Goal: Task Accomplishment & Management: Use online tool/utility

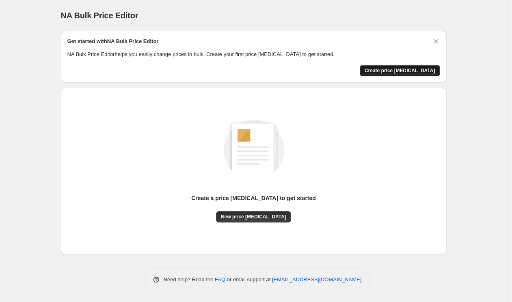
click at [422, 71] on span "Create price change job" at bounding box center [399, 70] width 71 height 6
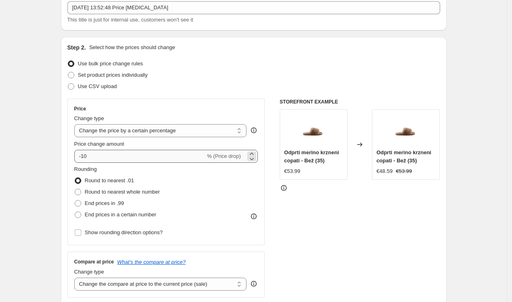
scroll to position [50, 0]
click at [137, 134] on select "Change the price to a certain amount Change the price by a certain amount Chang…" at bounding box center [160, 131] width 172 height 13
select select "by"
click at [76, 125] on select "Change the price to a certain amount Change the price by a certain amount Chang…" at bounding box center [160, 131] width 172 height 13
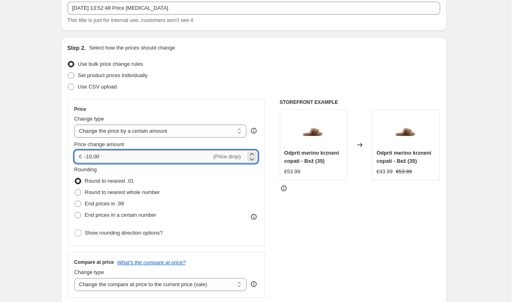
click at [111, 160] on input "-10.00" at bounding box center [147, 156] width 127 height 13
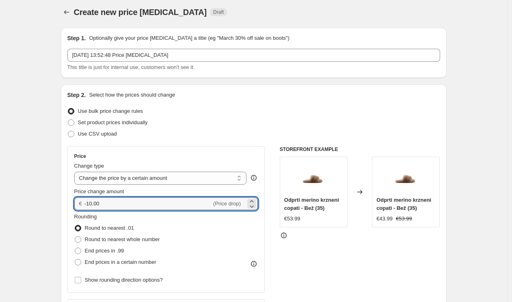
scroll to position [0, 0]
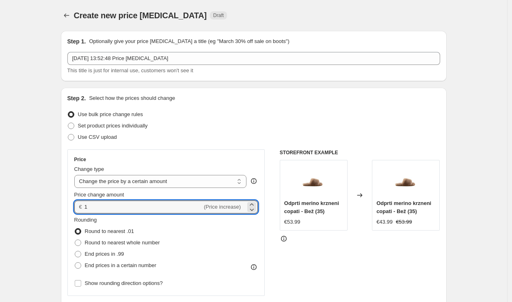
type input "1.00"
click at [264, 228] on div "Price Change type Change the price to a certain amount Change the price by a ce…" at bounding box center [166, 222] width 198 height 146
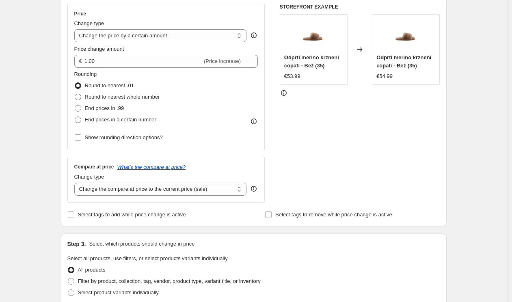
scroll to position [304, 0]
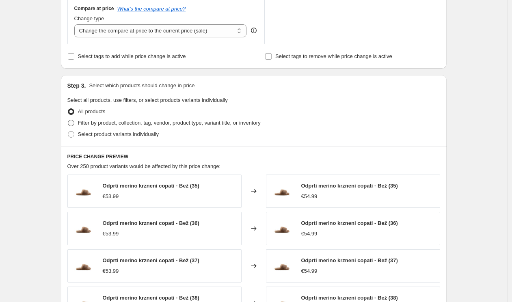
click at [74, 122] on span at bounding box center [71, 123] width 6 height 6
click at [68, 120] on input "Filter by product, collection, tag, vendor, product type, variant title, or inv…" at bounding box center [68, 120] width 0 height 0
radio input "true"
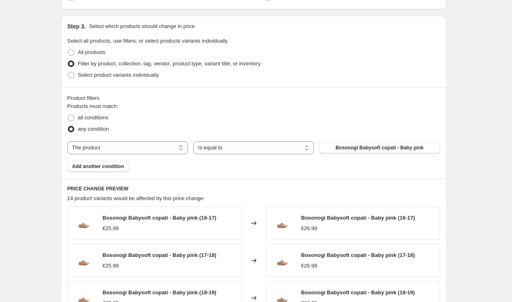
scroll to position [366, 0]
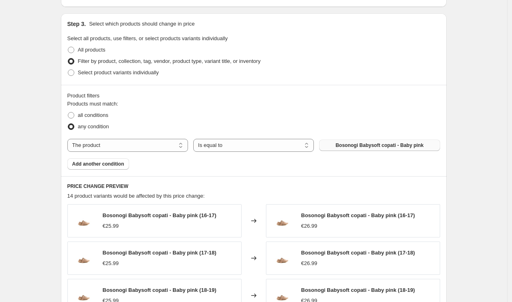
click at [405, 146] on span "Bosonogi Babysoft copati - Baby pink" at bounding box center [379, 145] width 88 height 6
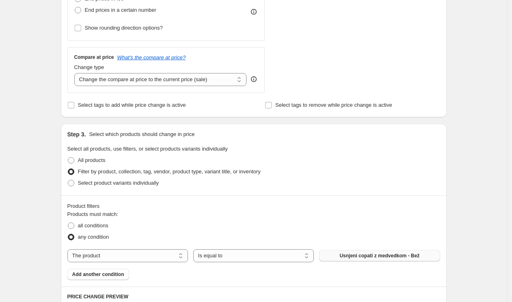
scroll to position [327, 0]
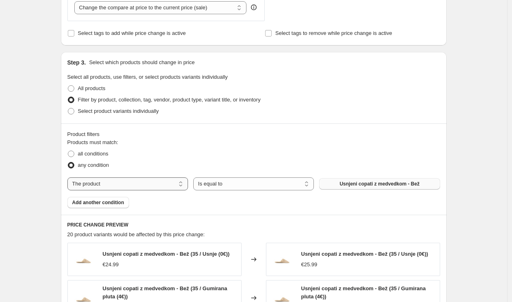
click at [122, 185] on select "The product The product's collection The product's tag The product's vendor The…" at bounding box center [127, 183] width 120 height 13
select select "collection"
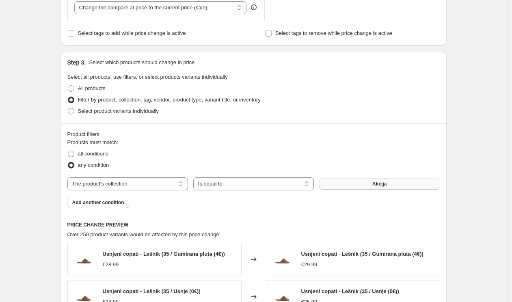
click at [380, 185] on span "Akcija" at bounding box center [379, 184] width 14 height 6
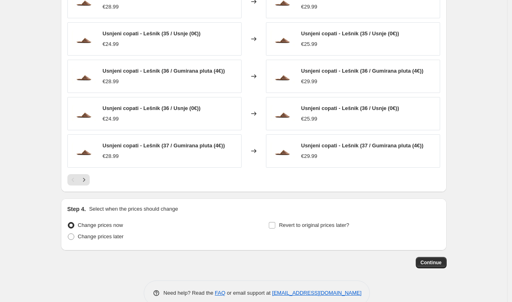
scroll to position [600, 0]
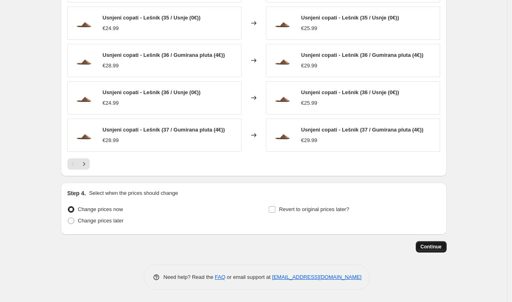
click at [438, 248] on span "Continue" at bounding box center [430, 246] width 21 height 6
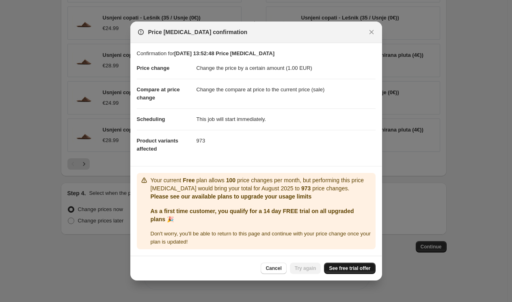
click at [333, 269] on span "See free trial offer" at bounding box center [349, 268] width 41 height 6
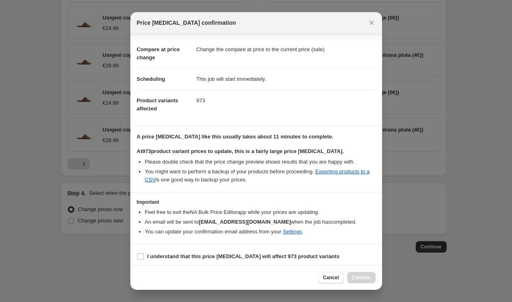
scroll to position [34, 0]
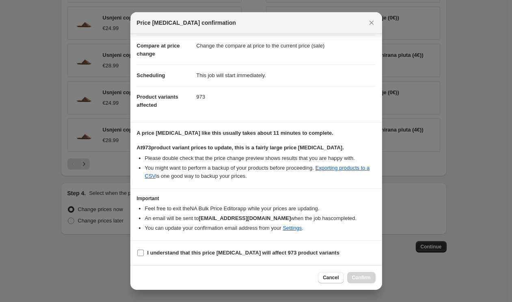
click at [142, 256] on input "I understand that this price change job will affect 973 product variants" at bounding box center [140, 253] width 6 height 6
checkbox input "true"
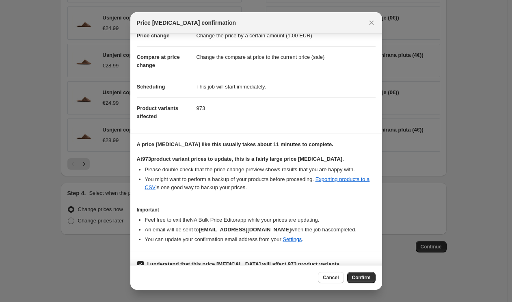
scroll to position [0, 0]
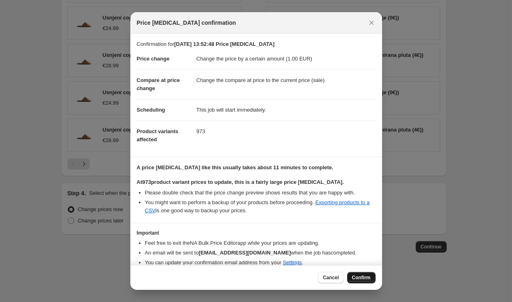
click at [358, 277] on span "Confirm" at bounding box center [361, 277] width 19 height 6
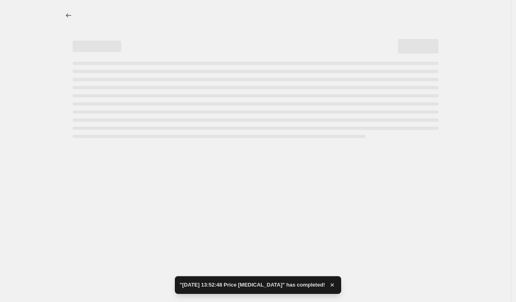
select select "by"
select select "collection"
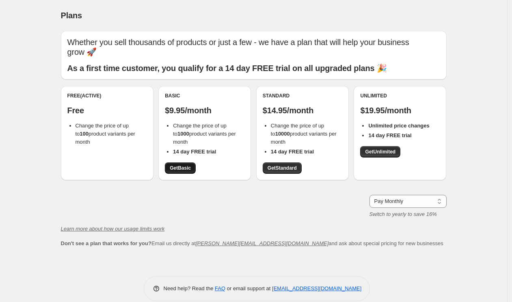
click at [186, 165] on span "Get Basic" at bounding box center [180, 168] width 21 height 6
